Goal: Register for event/course

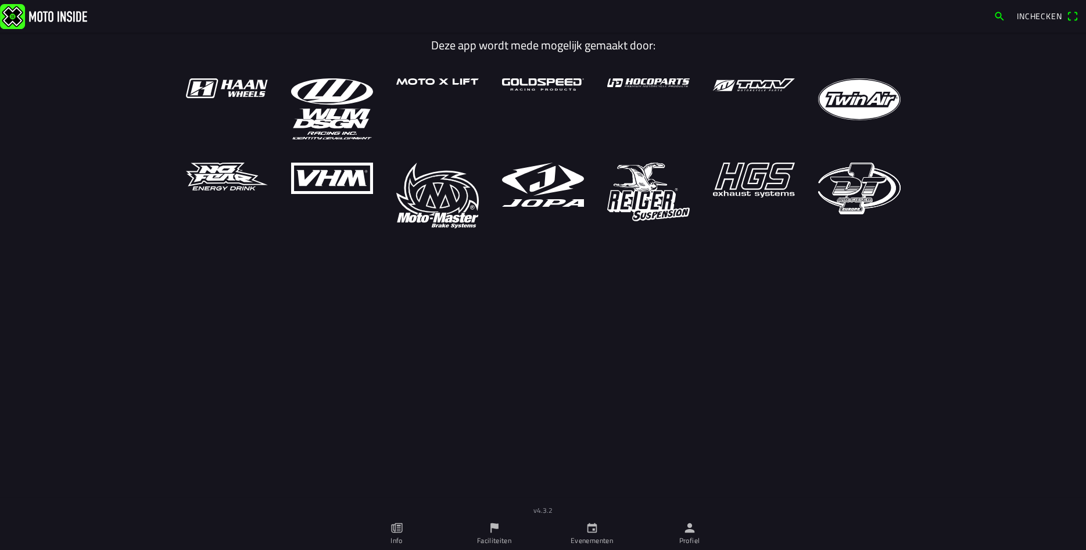
click at [687, 532] on icon "person" at bounding box center [690, 529] width 10 height 10
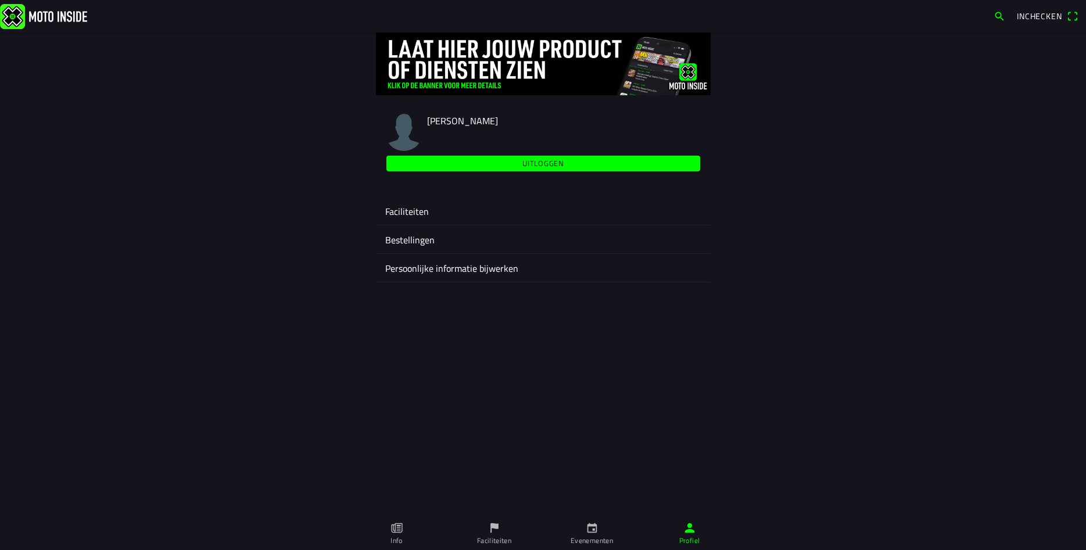
click at [421, 210] on ion-label "Faciliteiten" at bounding box center [543, 212] width 316 height 14
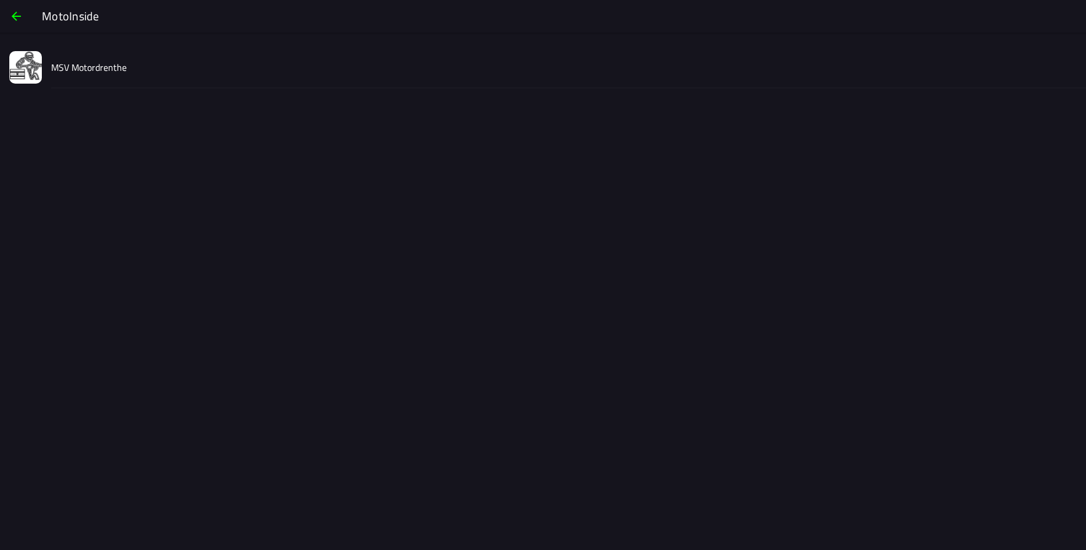
click at [0, 0] on slot "MSV Motordrenthe" at bounding box center [0, 0] width 0 height 0
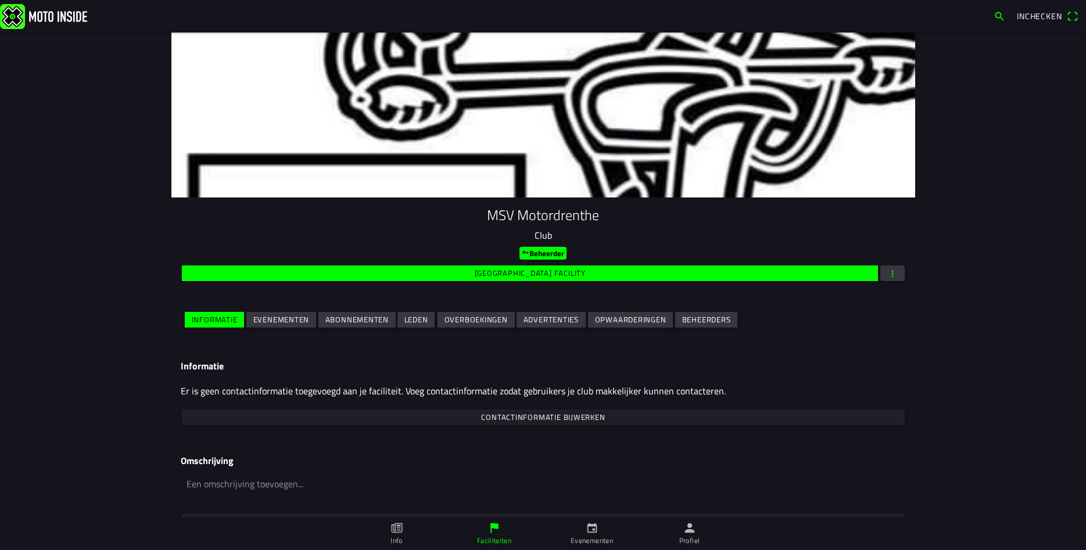
click at [0, 0] on slot "Evenementen" at bounding box center [0, 0] width 0 height 0
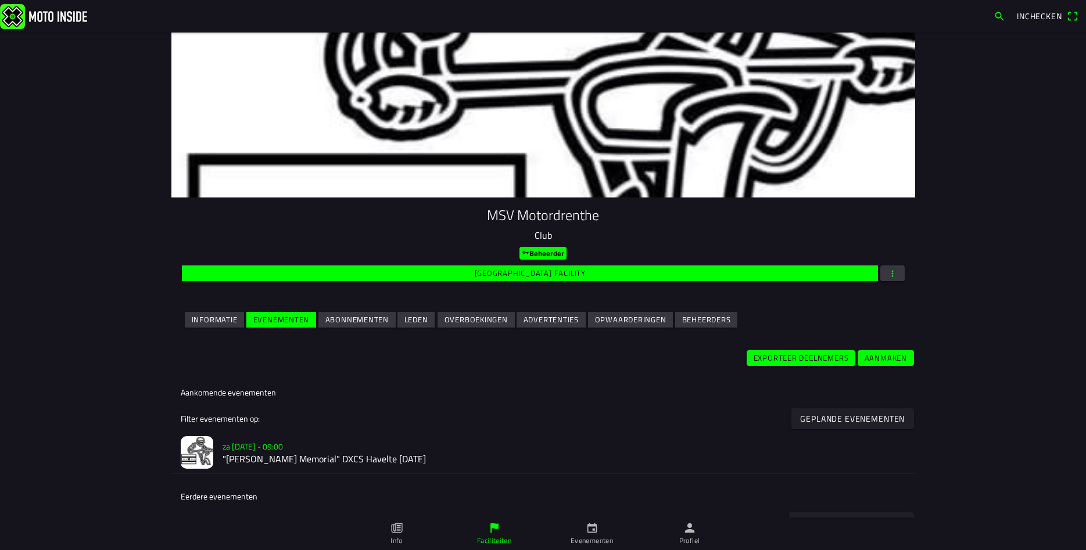
click at [379, 452] on h3 "za [DATE] - 09:00" at bounding box center [564, 447] width 683 height 12
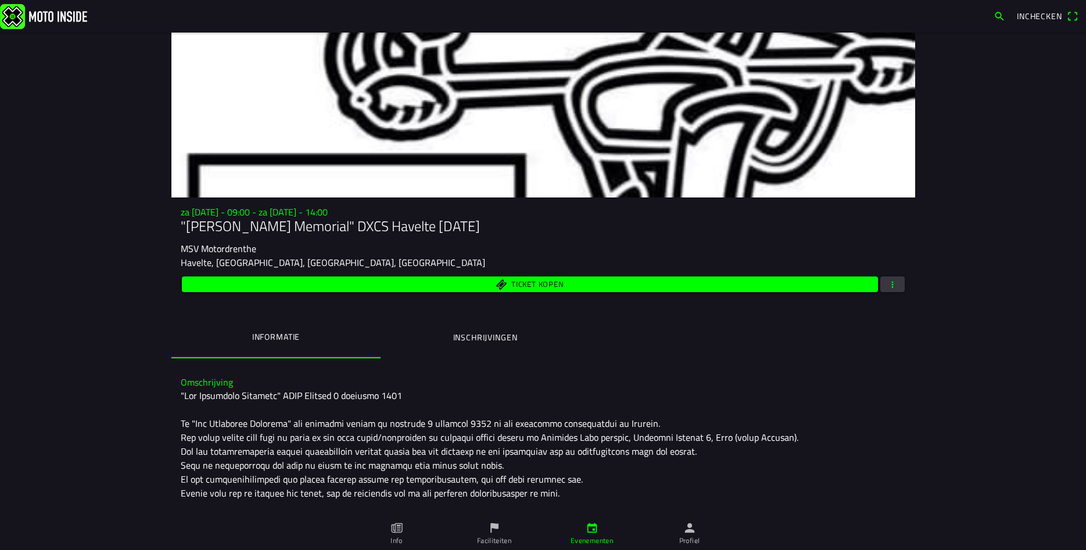
click at [467, 339] on ion-label "Inschrijvingen" at bounding box center [485, 337] width 65 height 13
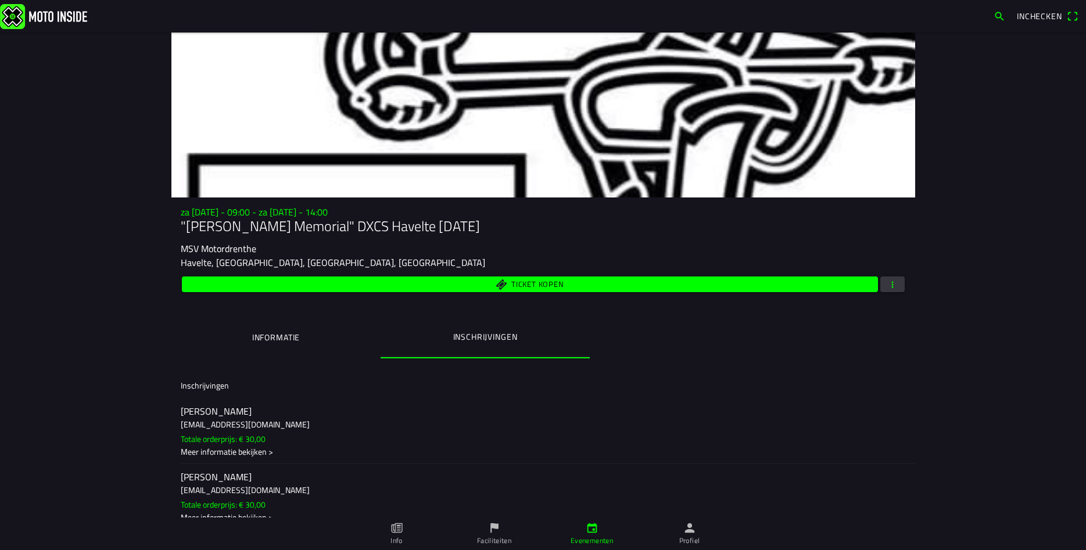
scroll to position [83, 0]
